Goal: Task Accomplishment & Management: Use online tool/utility

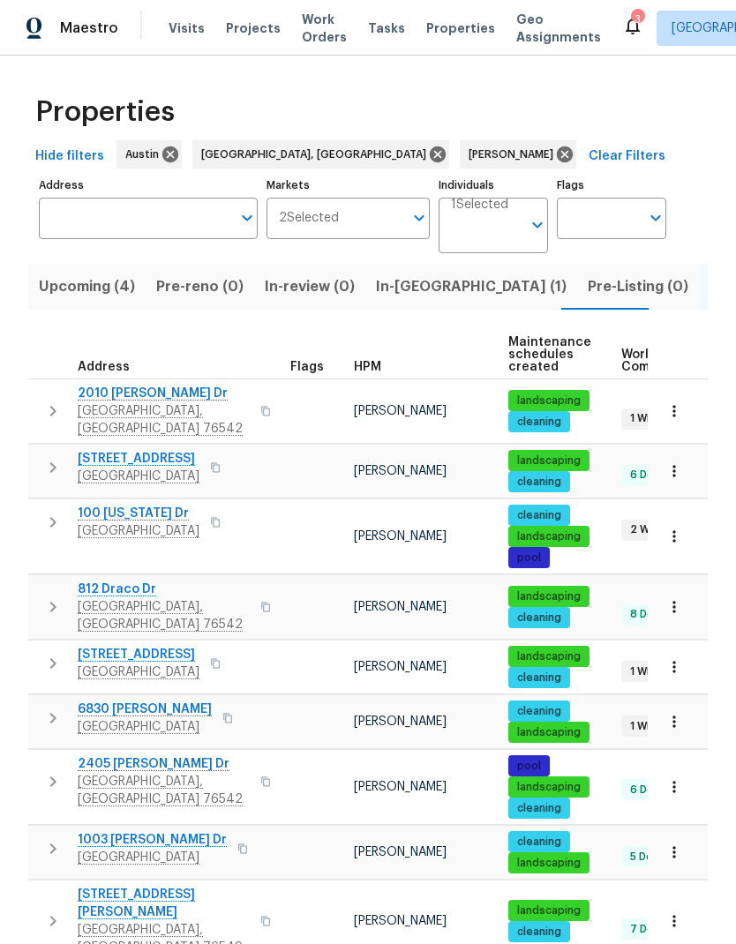
click at [147, 718] on span "Temple, TX 76502" at bounding box center [145, 727] width 134 height 18
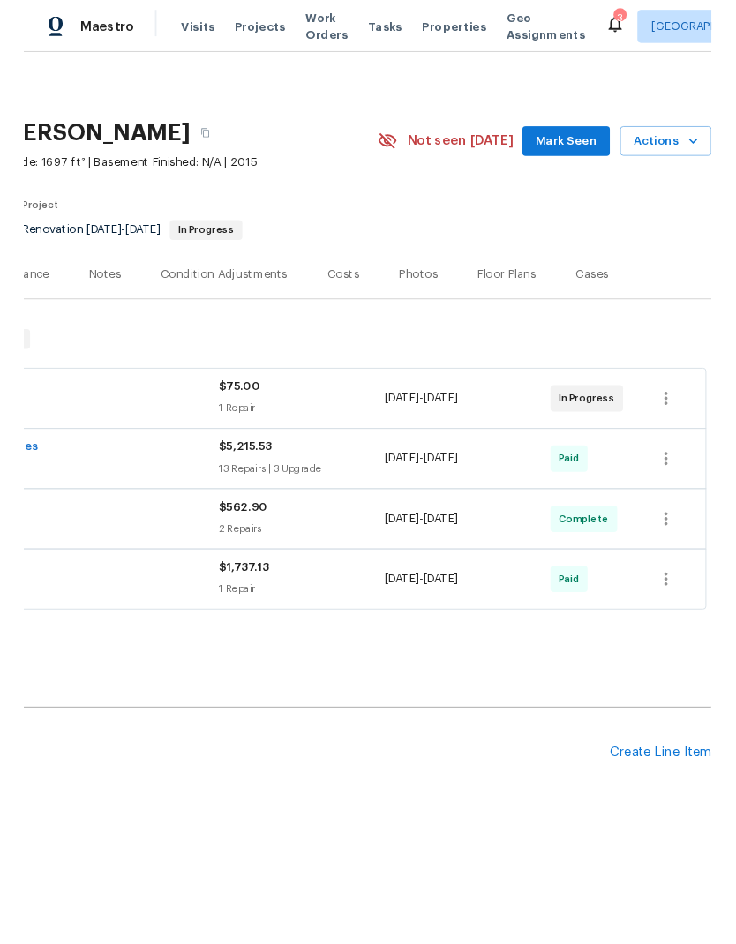
scroll to position [0, 261]
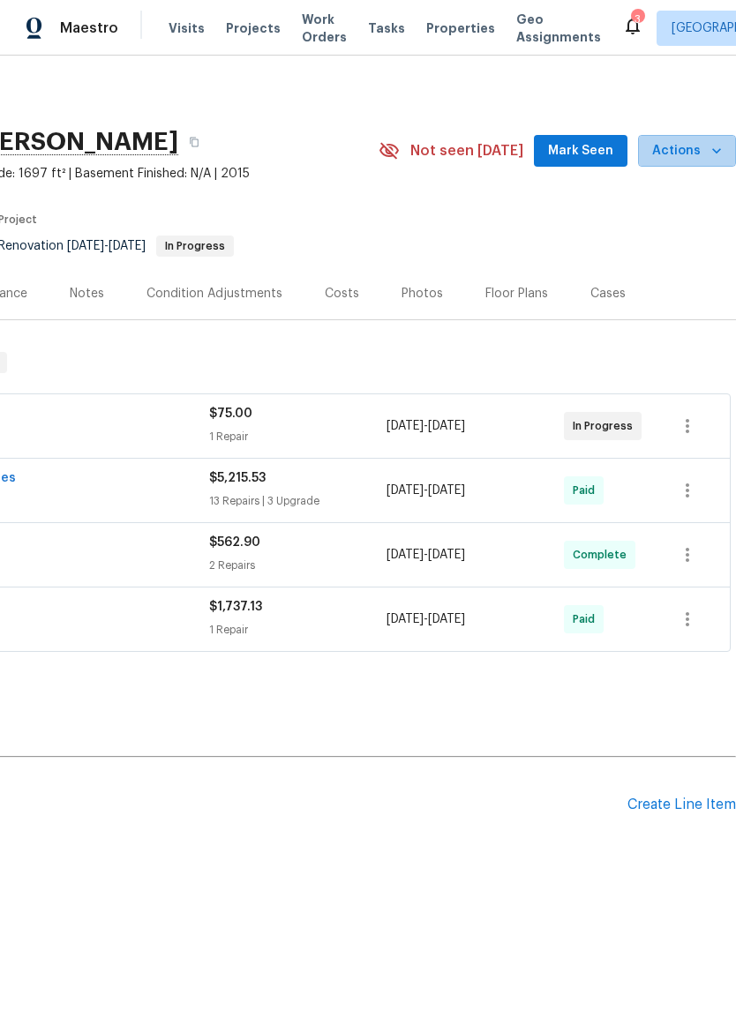
click at [694, 165] on button "Actions" at bounding box center [687, 151] width 98 height 33
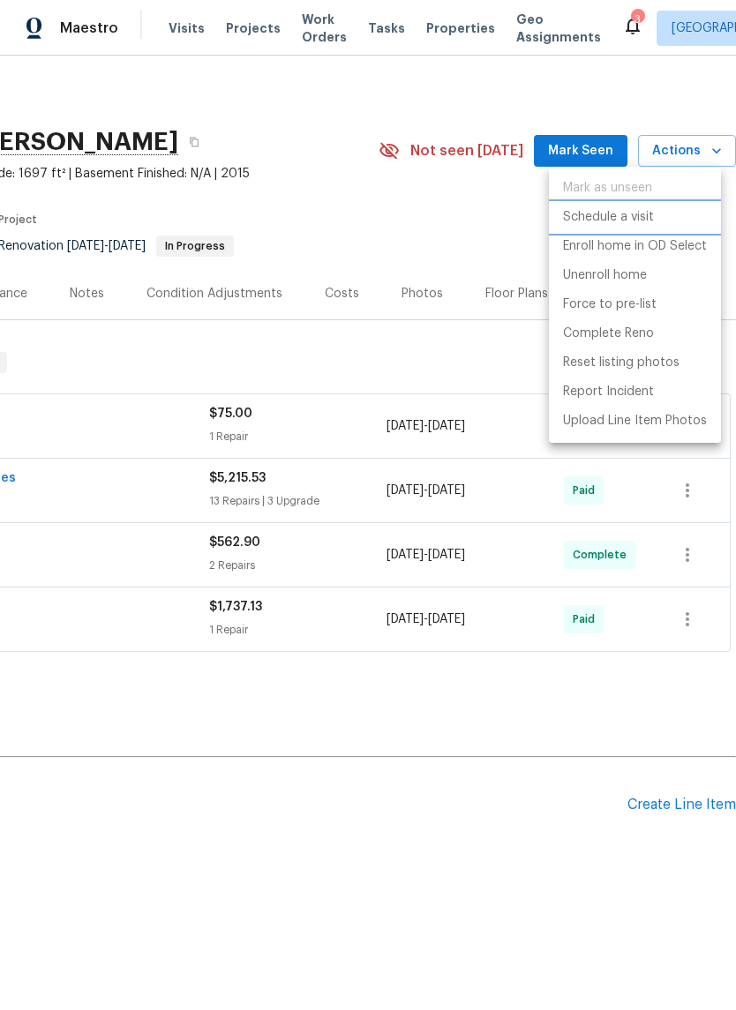
click at [633, 218] on p "Schedule a visit" at bounding box center [608, 217] width 91 height 19
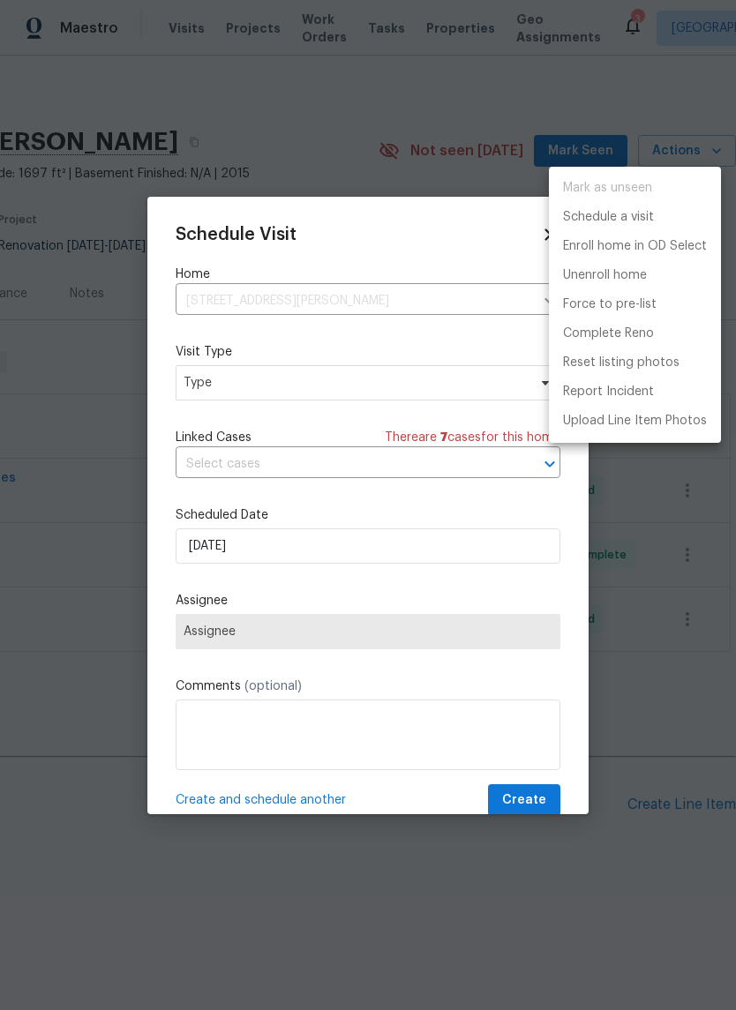
click at [365, 384] on div at bounding box center [368, 505] width 736 height 1010
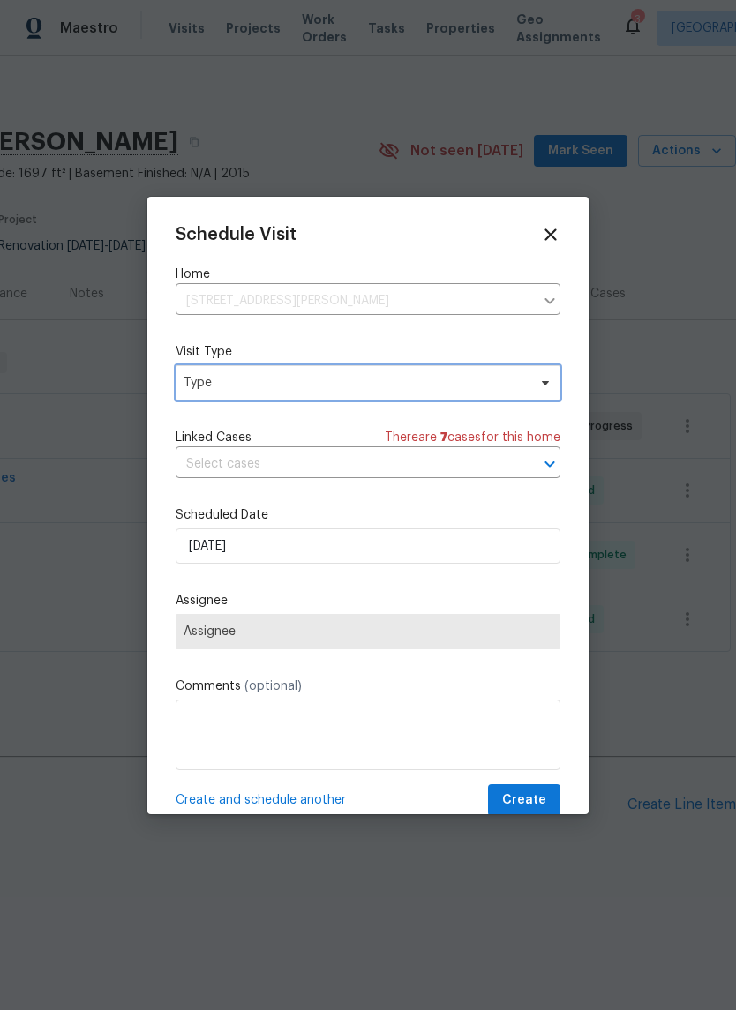
click at [394, 383] on span "Type" at bounding box center [355, 383] width 343 height 18
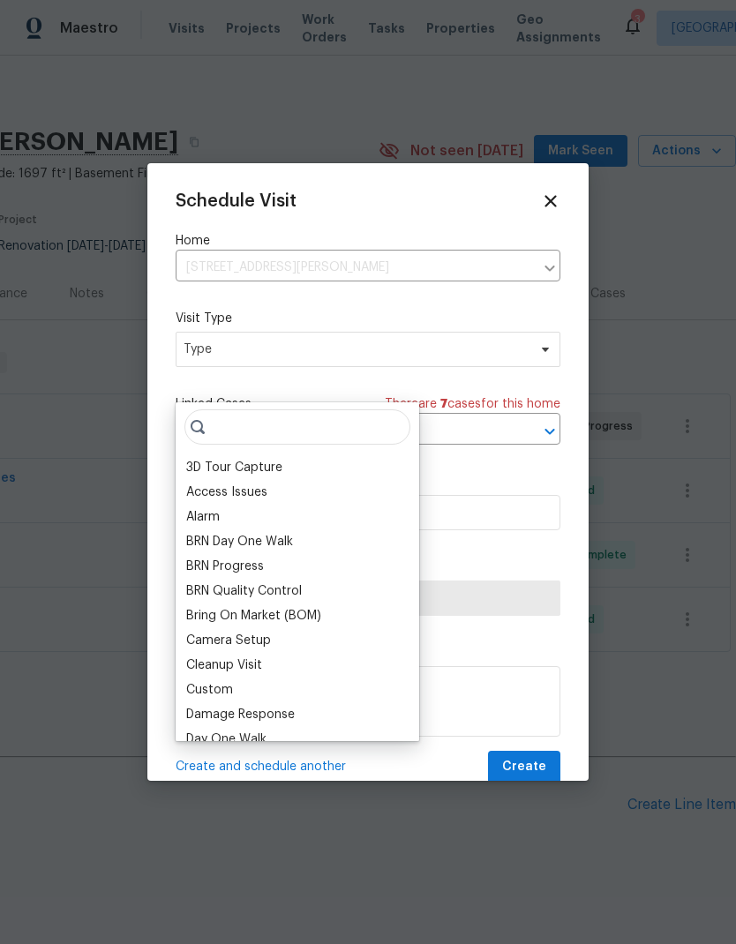
click at [390, 381] on div "Schedule Visit Home [STREET_ADDRESS][PERSON_NAME] ​ Visit Type Type Linked Case…" at bounding box center [368, 487] width 385 height 592
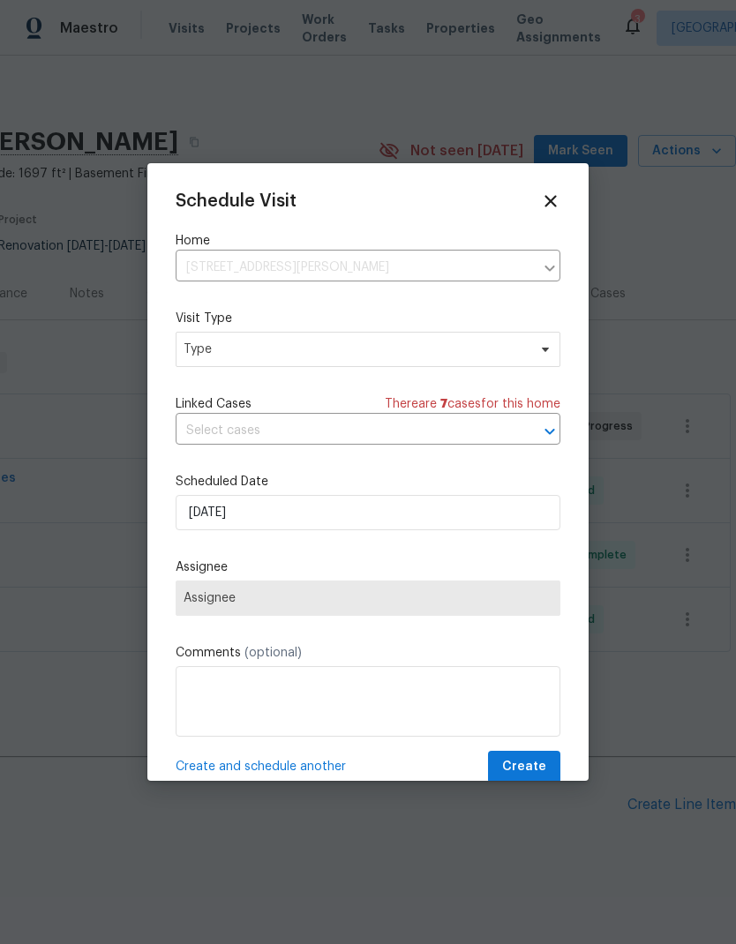
click at [395, 424] on input "text" at bounding box center [343, 430] width 335 height 27
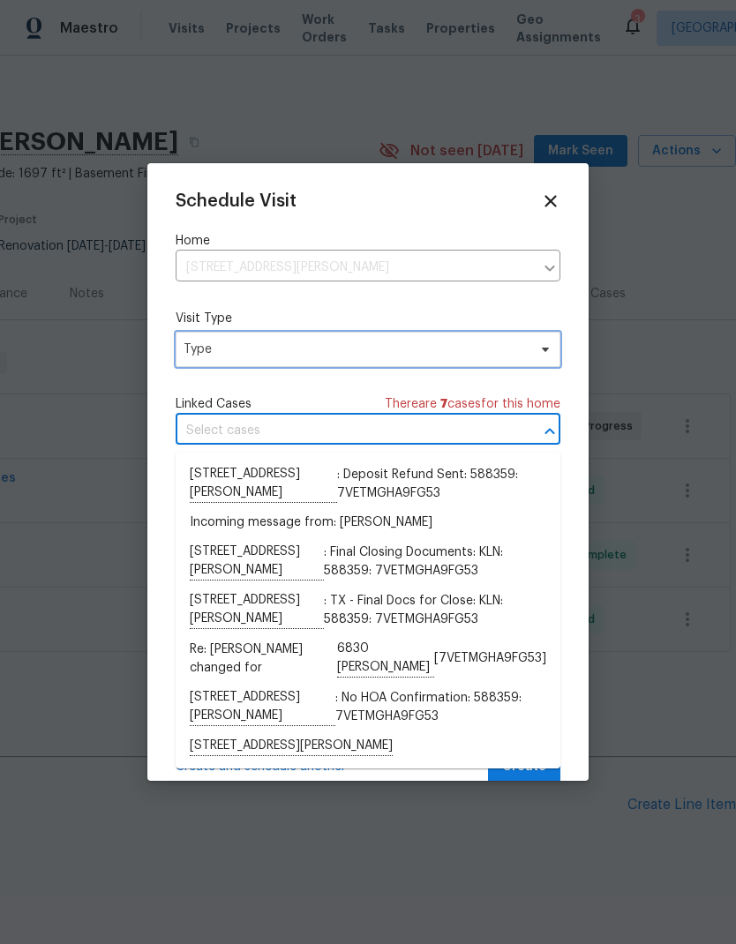
click at [399, 357] on span "Type" at bounding box center [355, 350] width 343 height 18
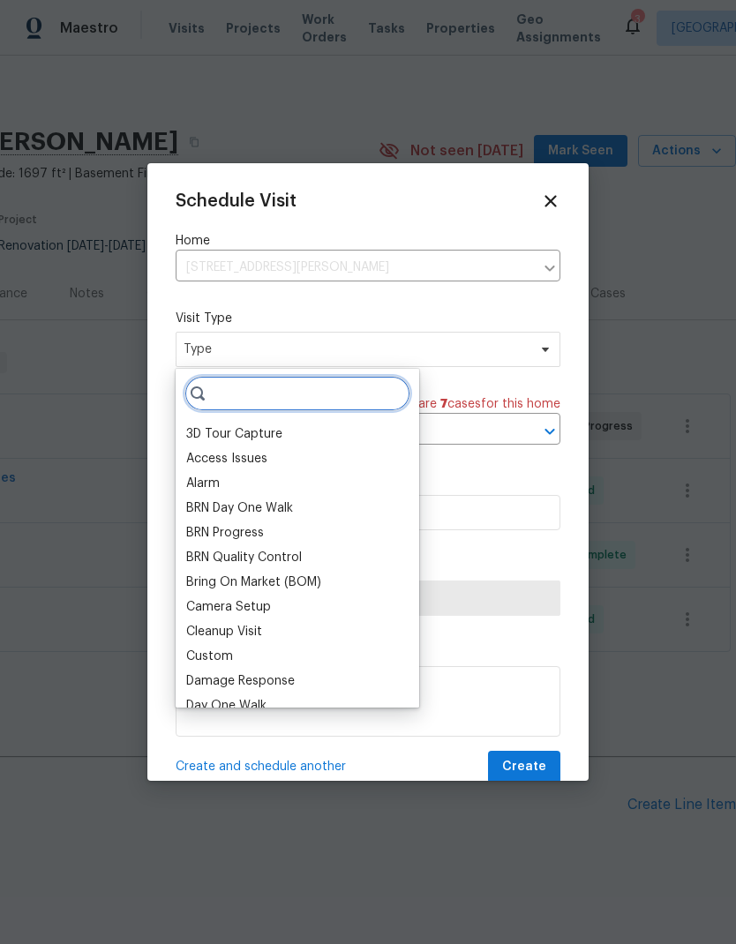
click at [363, 399] on input "search" at bounding box center [297, 393] width 226 height 35
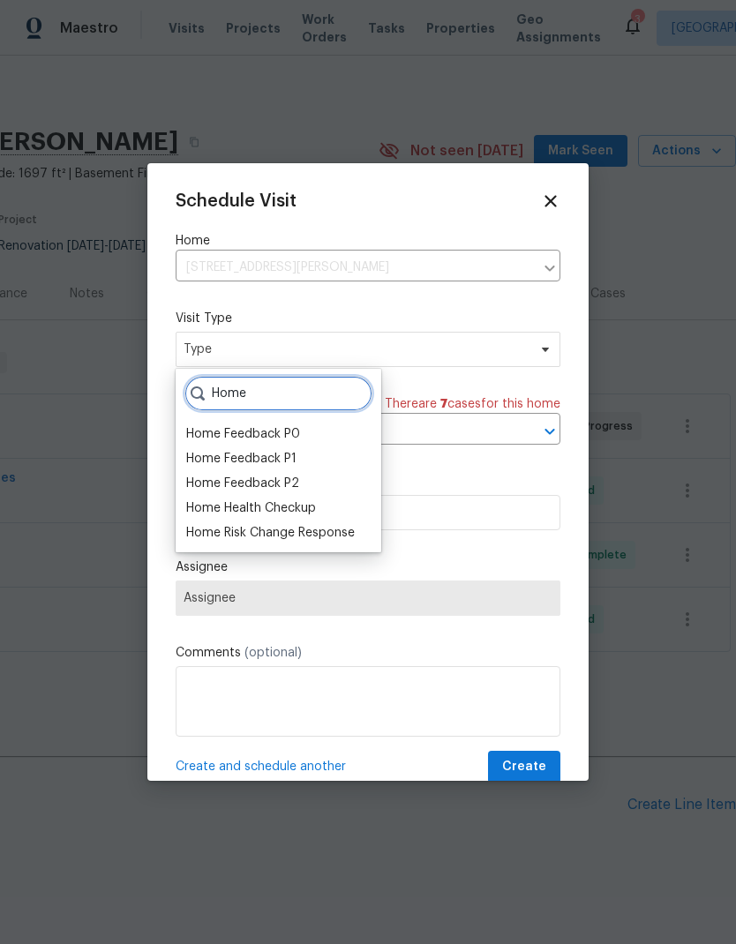
type input "Home"
click at [314, 515] on div "Home Health Checkup" at bounding box center [251, 508] width 130 height 18
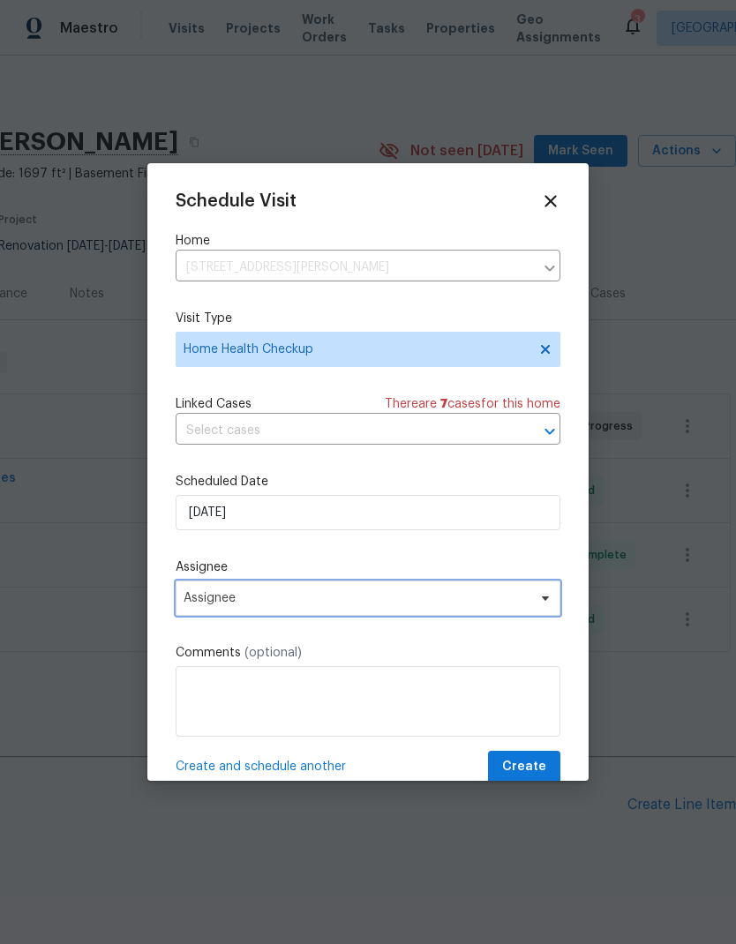
click at [346, 612] on span "Assignee" at bounding box center [368, 598] width 385 height 35
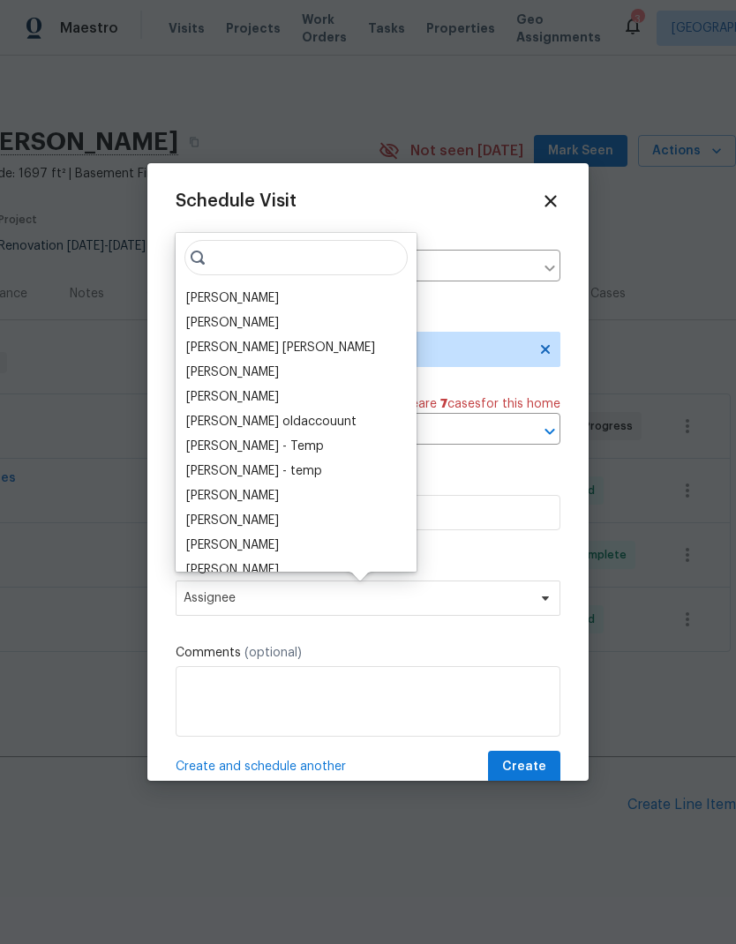
click at [266, 304] on div "[PERSON_NAME]" at bounding box center [232, 298] width 93 height 18
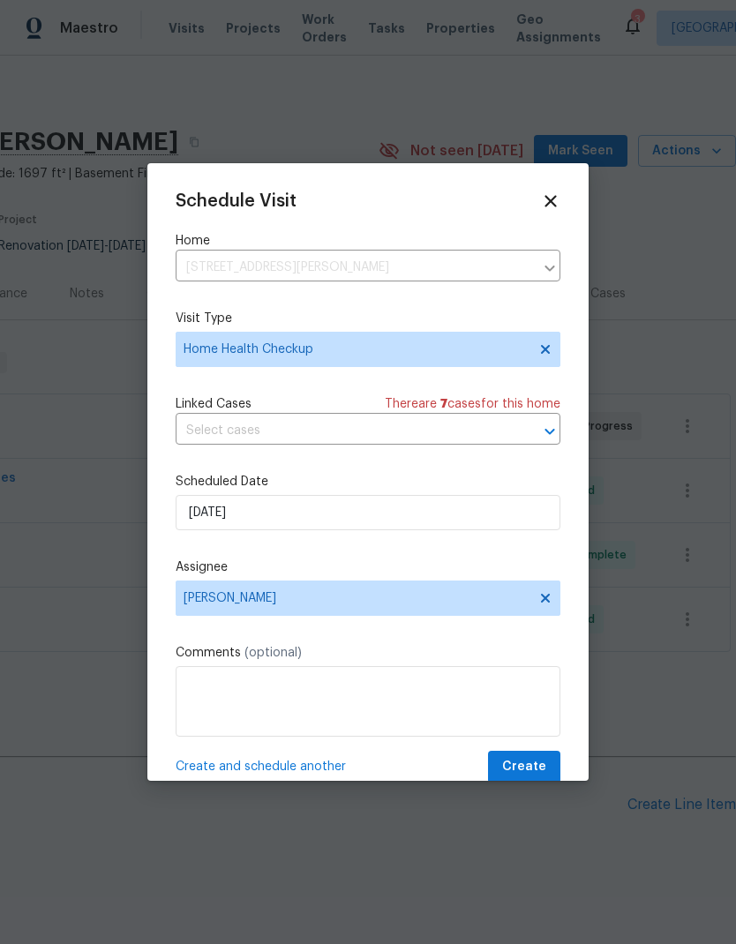
click at [537, 767] on span "Create" at bounding box center [524, 767] width 44 height 22
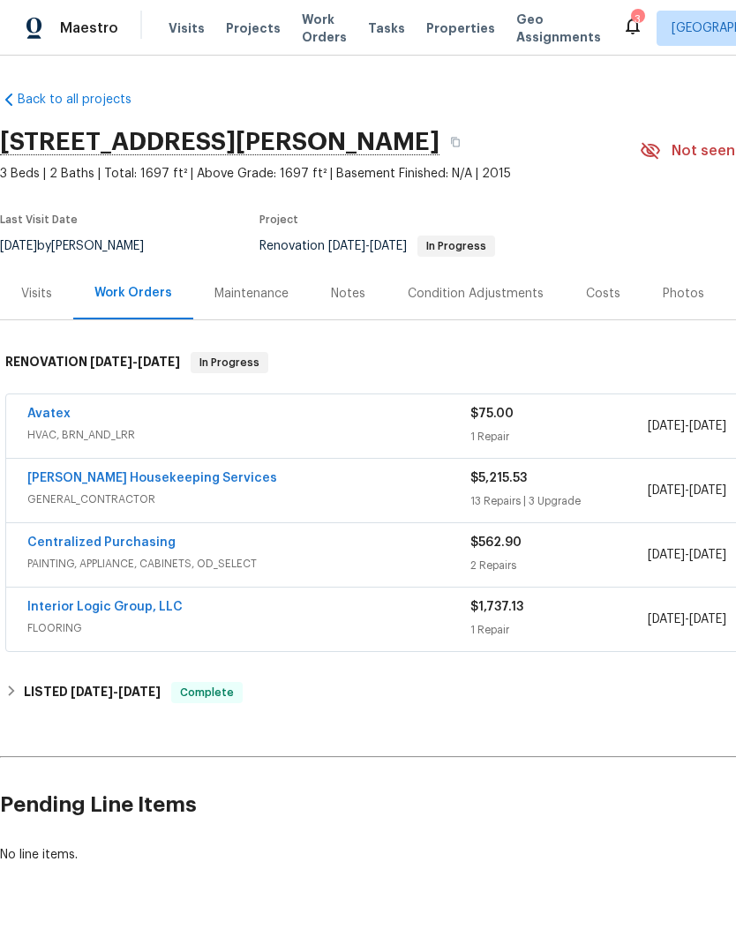
scroll to position [0, 0]
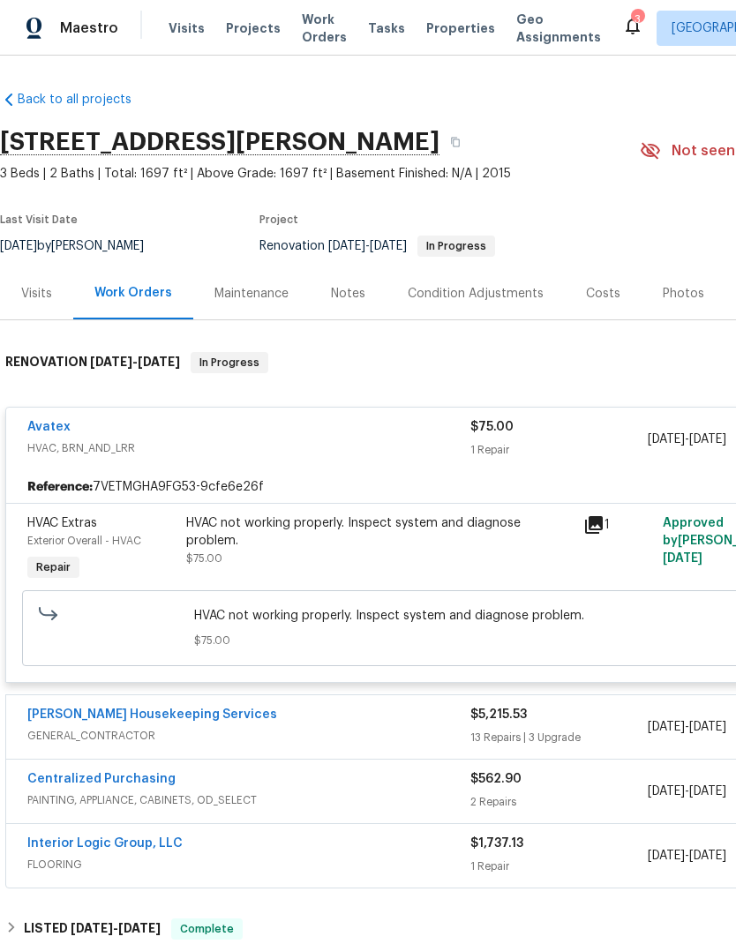
click at [61, 408] on div "Avatex HVAC, BRN_AND_LRR $75.00 1 Repair [DATE] - [DATE] In Progress" at bounding box center [498, 440] width 985 height 64
click at [56, 430] on link "Avatex" at bounding box center [48, 427] width 43 height 12
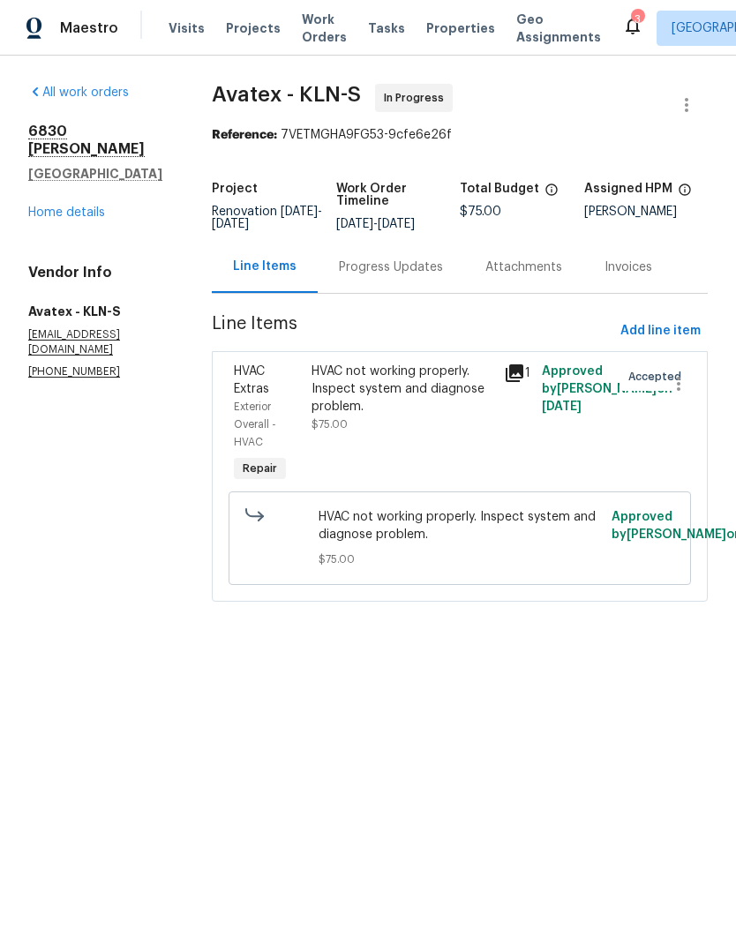
click at [410, 268] on div "Progress Updates" at bounding box center [391, 268] width 104 height 18
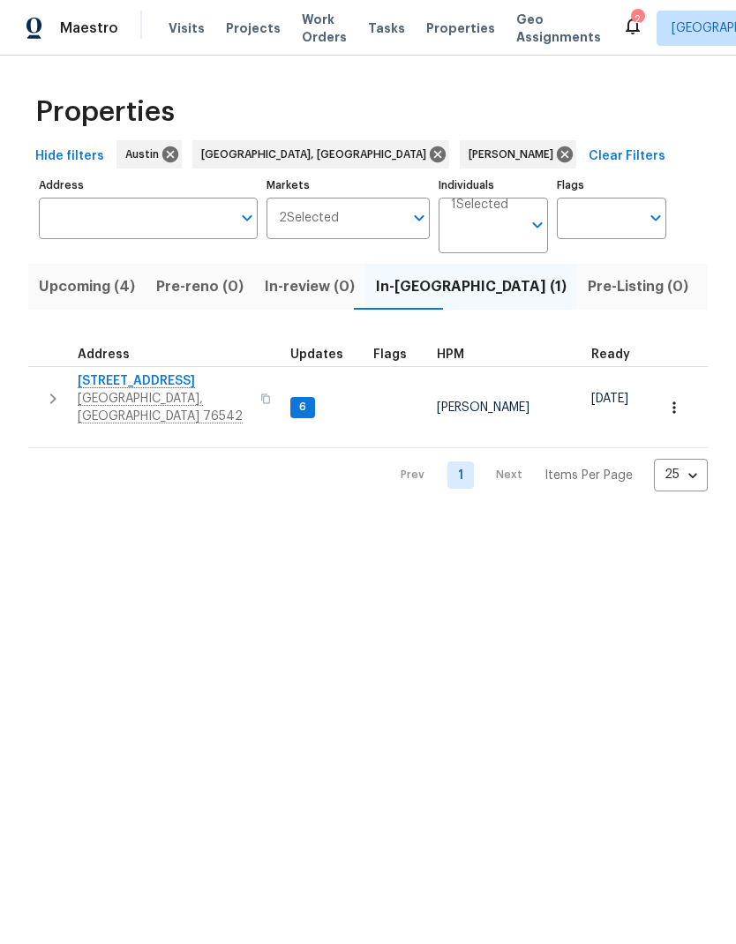
click at [680, 408] on button "button" at bounding box center [674, 407] width 39 height 39
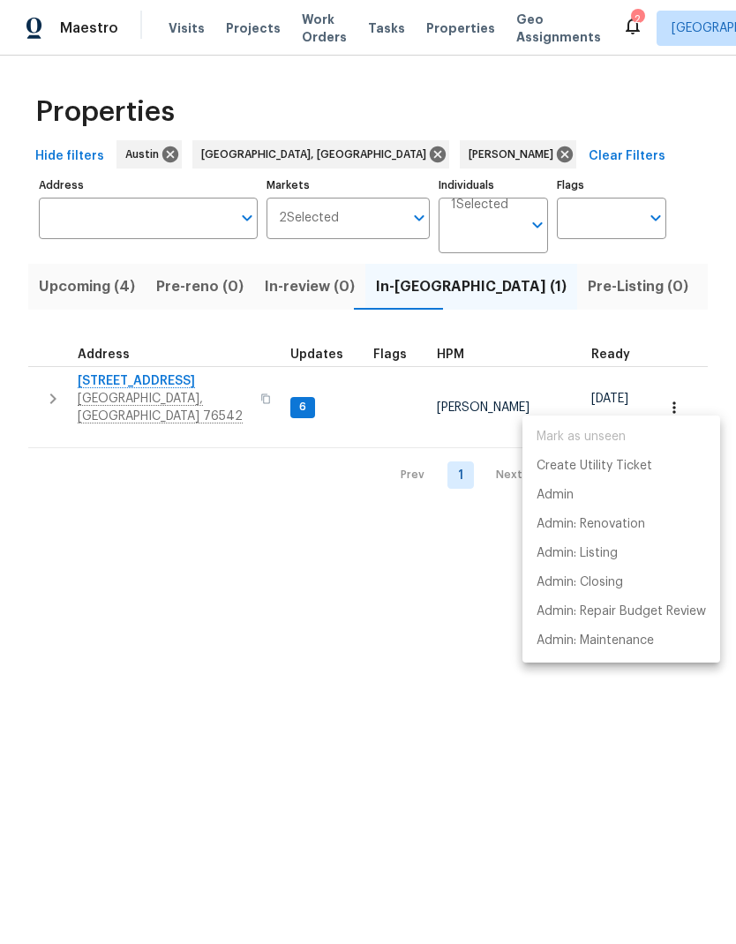
click at [348, 573] on div at bounding box center [368, 472] width 736 height 944
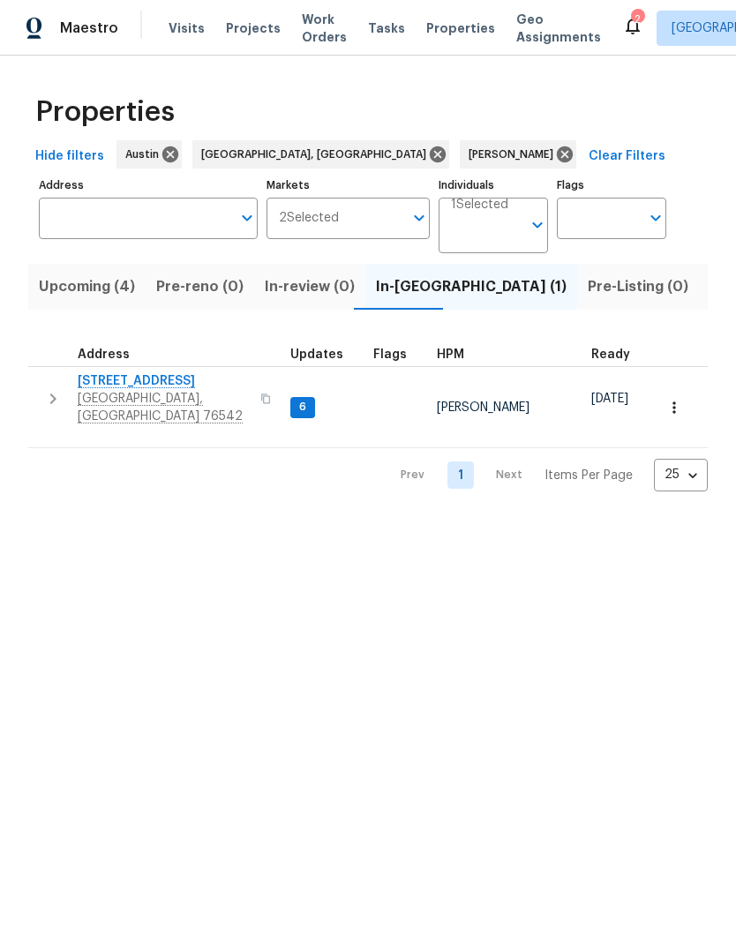
click at [168, 377] on span "5705 Southern Belle Dr" at bounding box center [164, 381] width 172 height 18
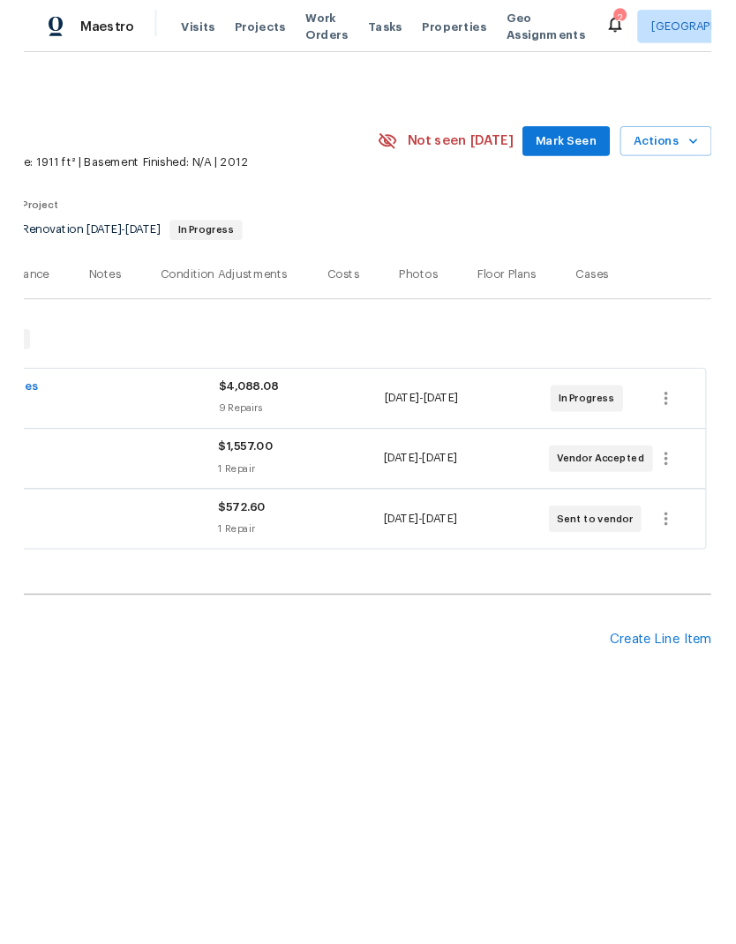
scroll to position [0, 261]
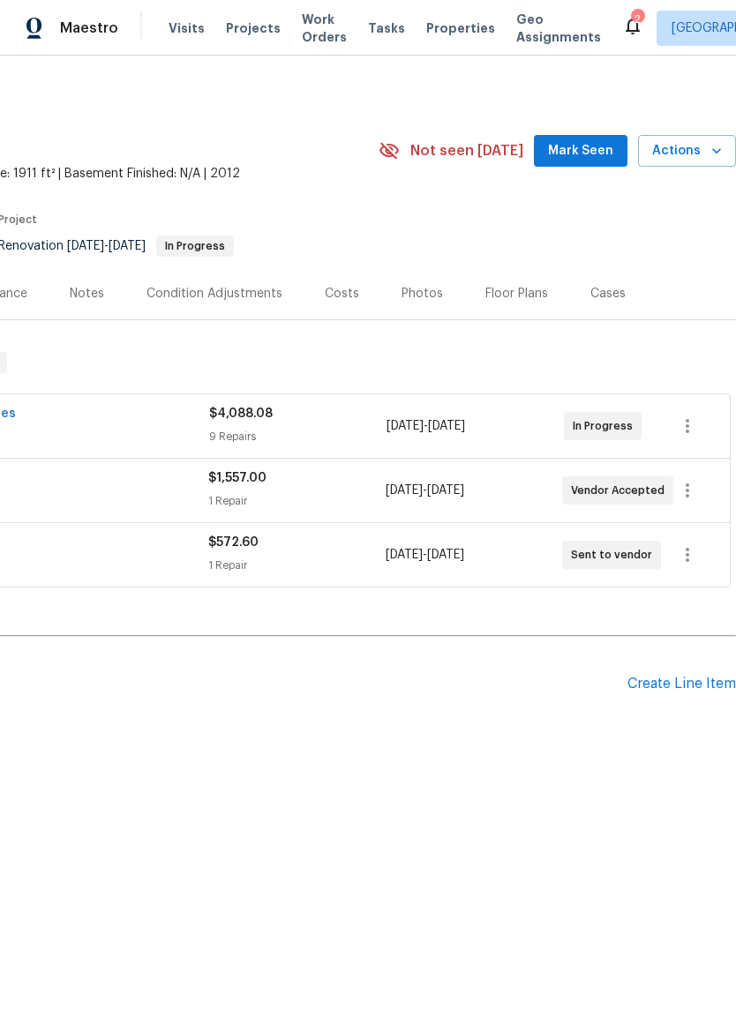
click at [701, 165] on button "Actions" at bounding box center [687, 151] width 98 height 33
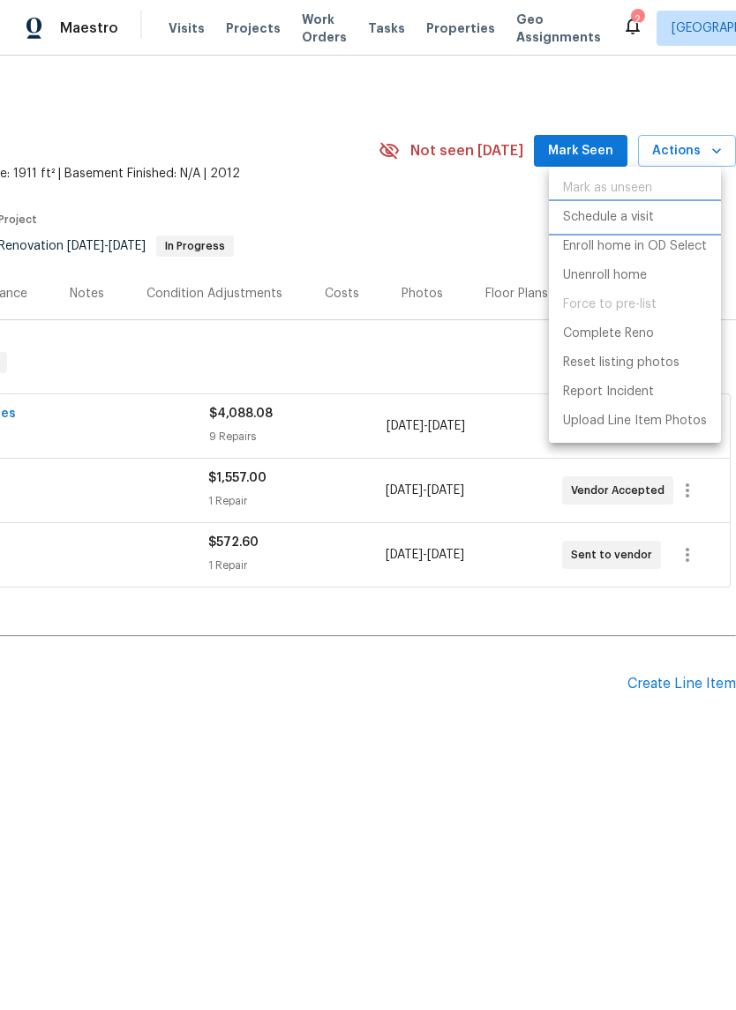
click at [647, 224] on p "Schedule a visit" at bounding box center [608, 217] width 91 height 19
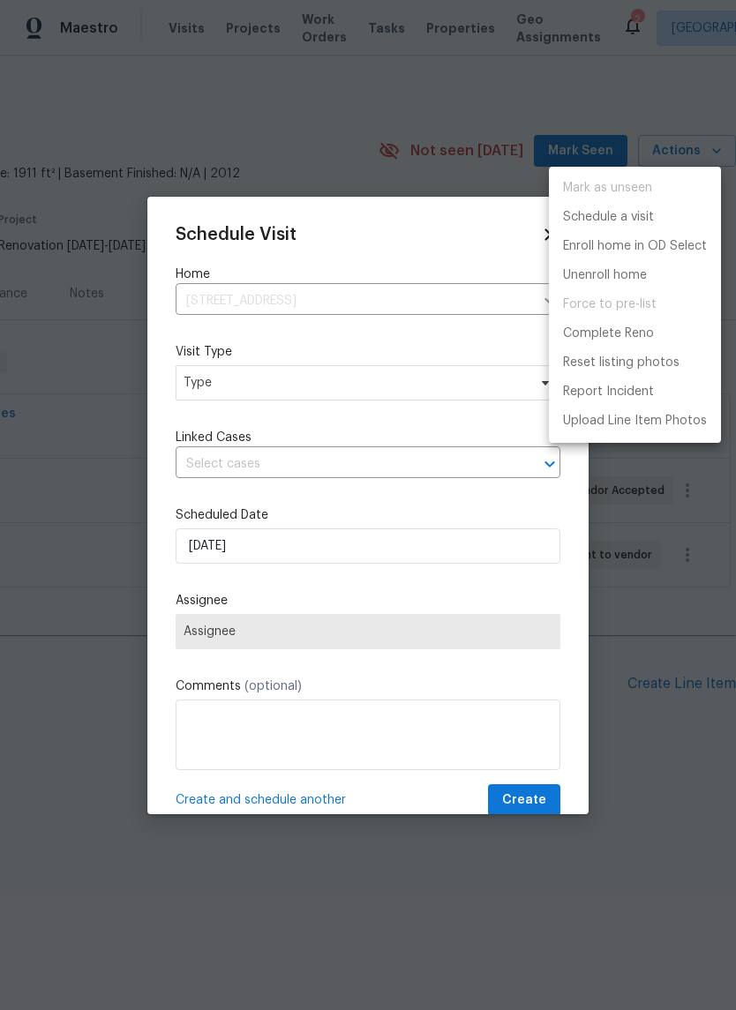
click at [323, 384] on div at bounding box center [368, 505] width 736 height 1010
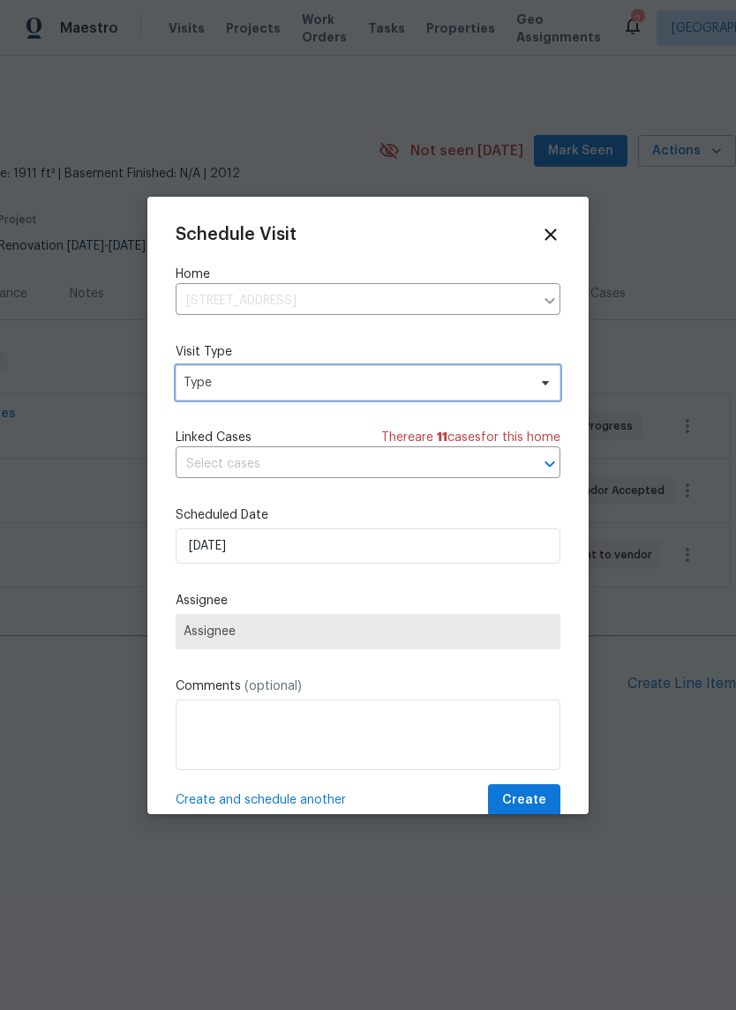
click at [369, 373] on span "Type" at bounding box center [368, 382] width 385 height 35
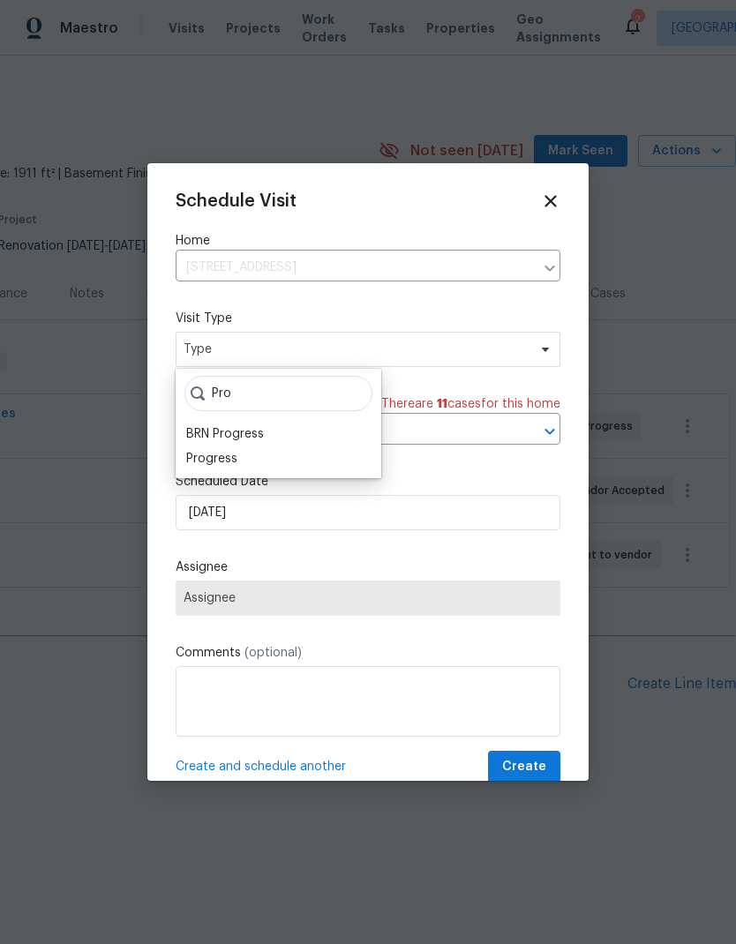
type input "Pro"
click at [260, 461] on div "Progress" at bounding box center [278, 458] width 195 height 25
click at [255, 466] on div "Progress" at bounding box center [278, 458] width 195 height 25
click at [224, 453] on div "Progress" at bounding box center [211, 459] width 51 height 18
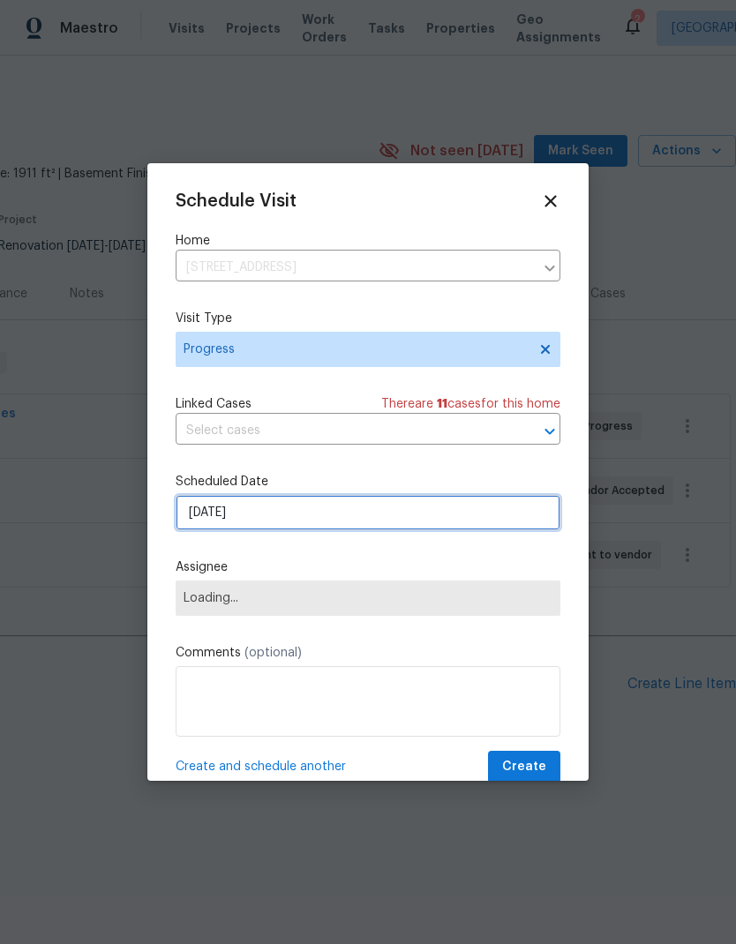
click at [318, 512] on input "[DATE]" at bounding box center [368, 512] width 385 height 35
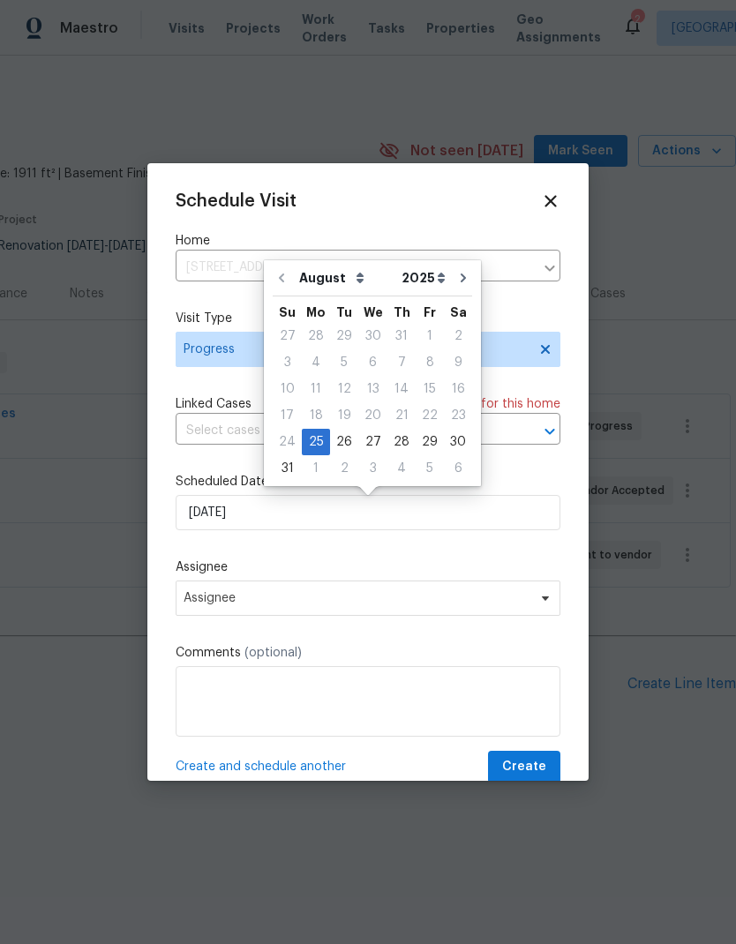
click at [361, 576] on label "Assignee" at bounding box center [368, 567] width 385 height 18
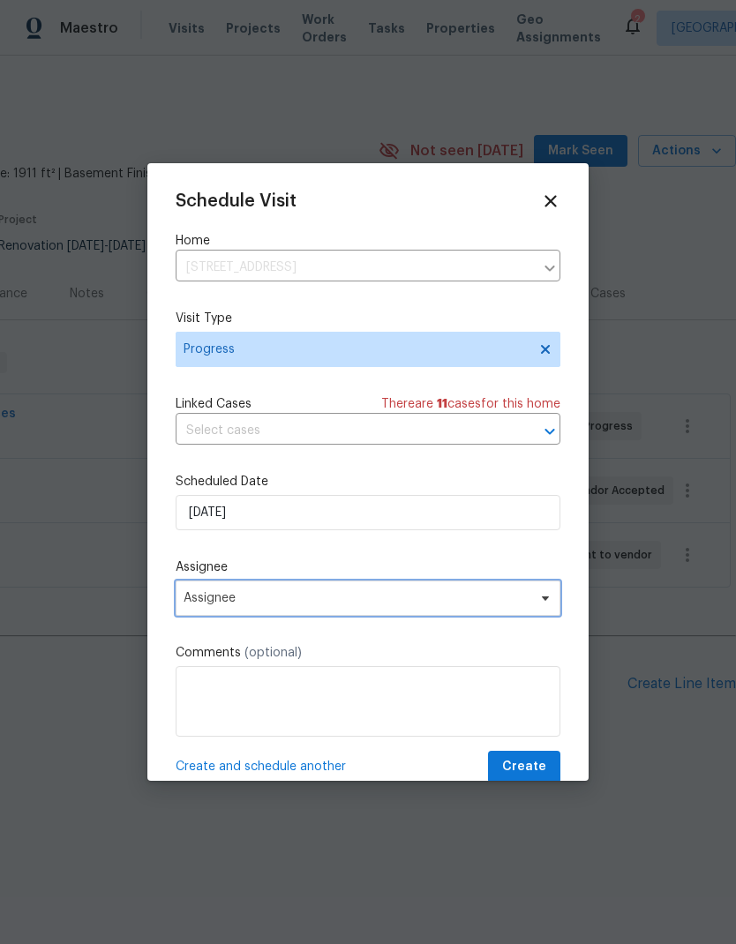
click at [352, 596] on span "Assignee" at bounding box center [357, 598] width 346 height 14
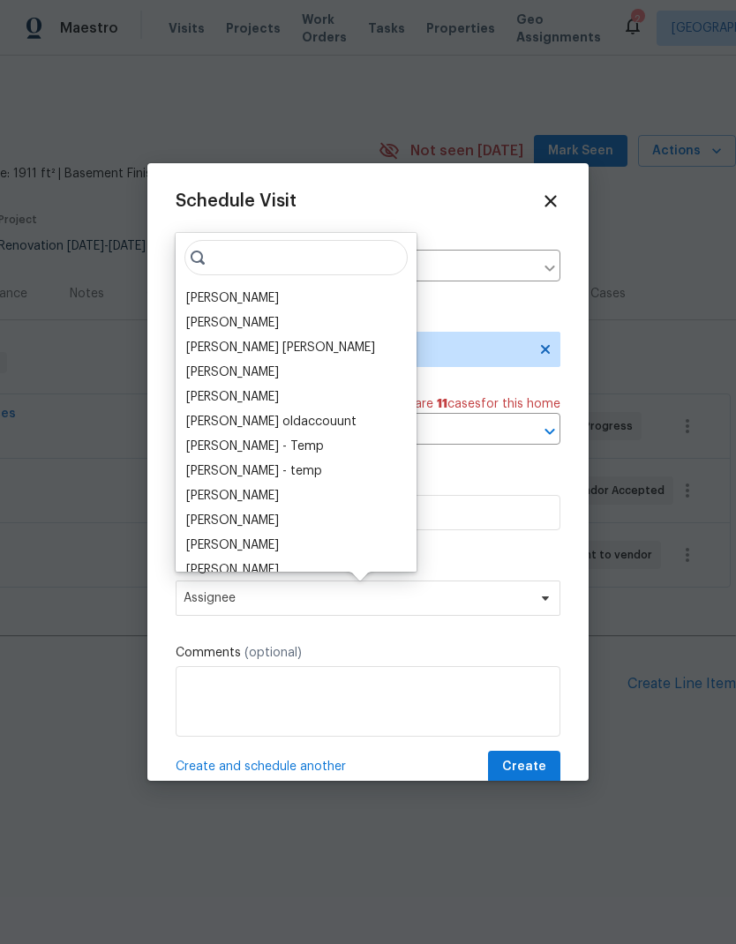
click at [253, 302] on div "[PERSON_NAME]" at bounding box center [232, 298] width 93 height 18
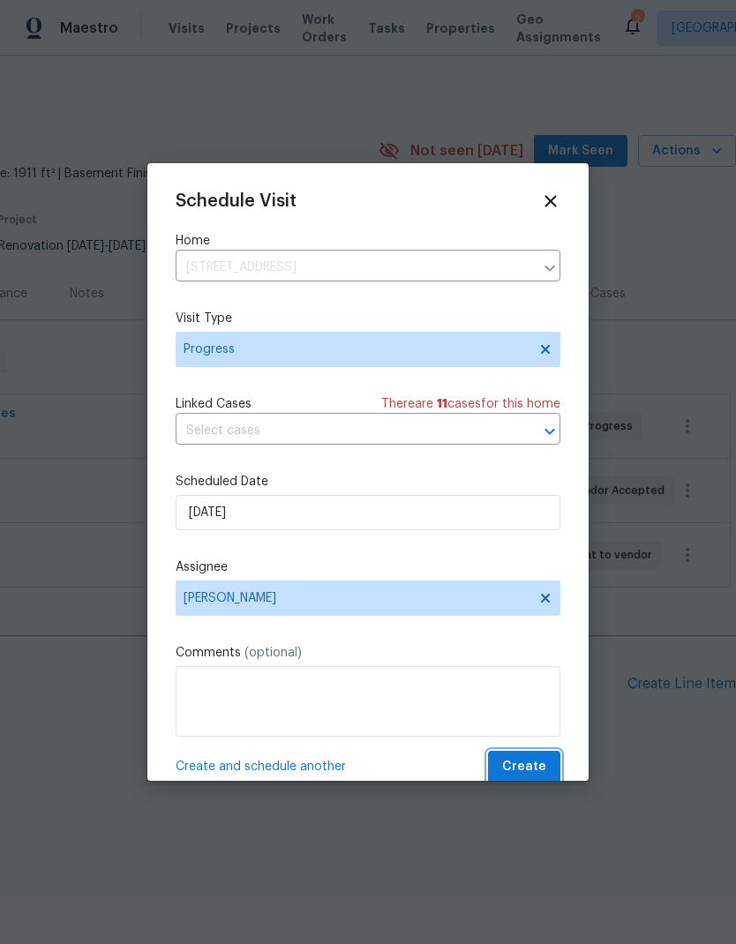
click at [539, 775] on span "Create" at bounding box center [524, 767] width 44 height 22
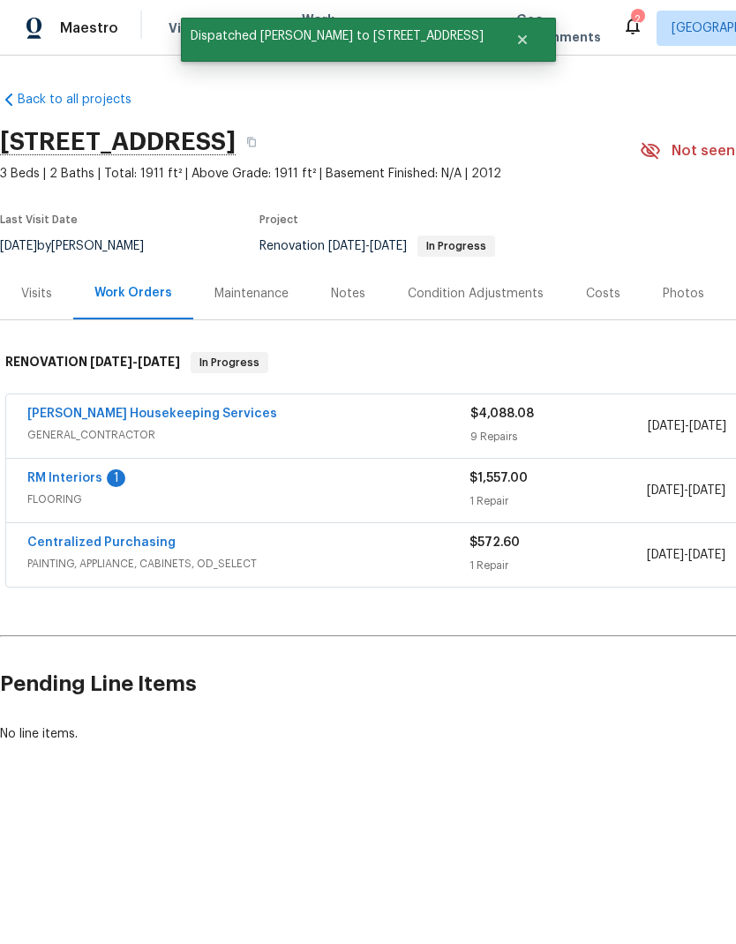
scroll to position [0, 0]
